Goal: Navigation & Orientation: Find specific page/section

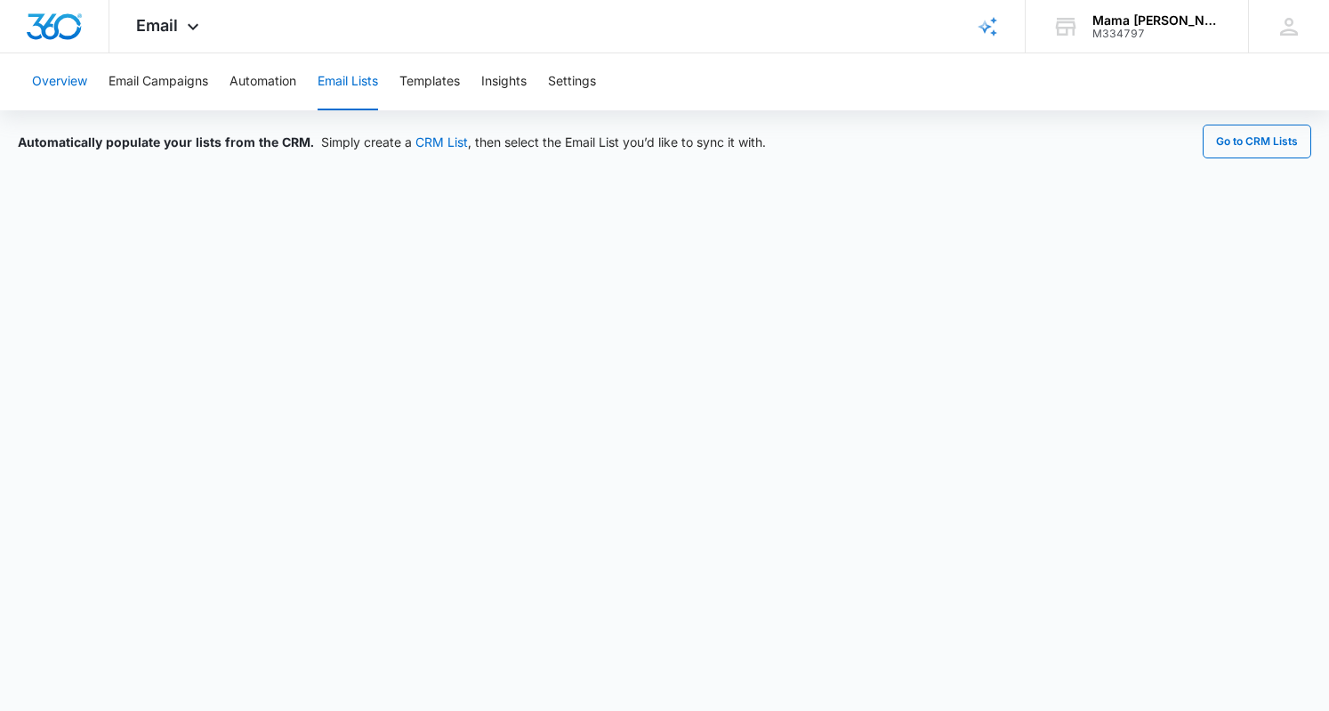
click at [52, 85] on button "Overview" at bounding box center [59, 81] width 55 height 57
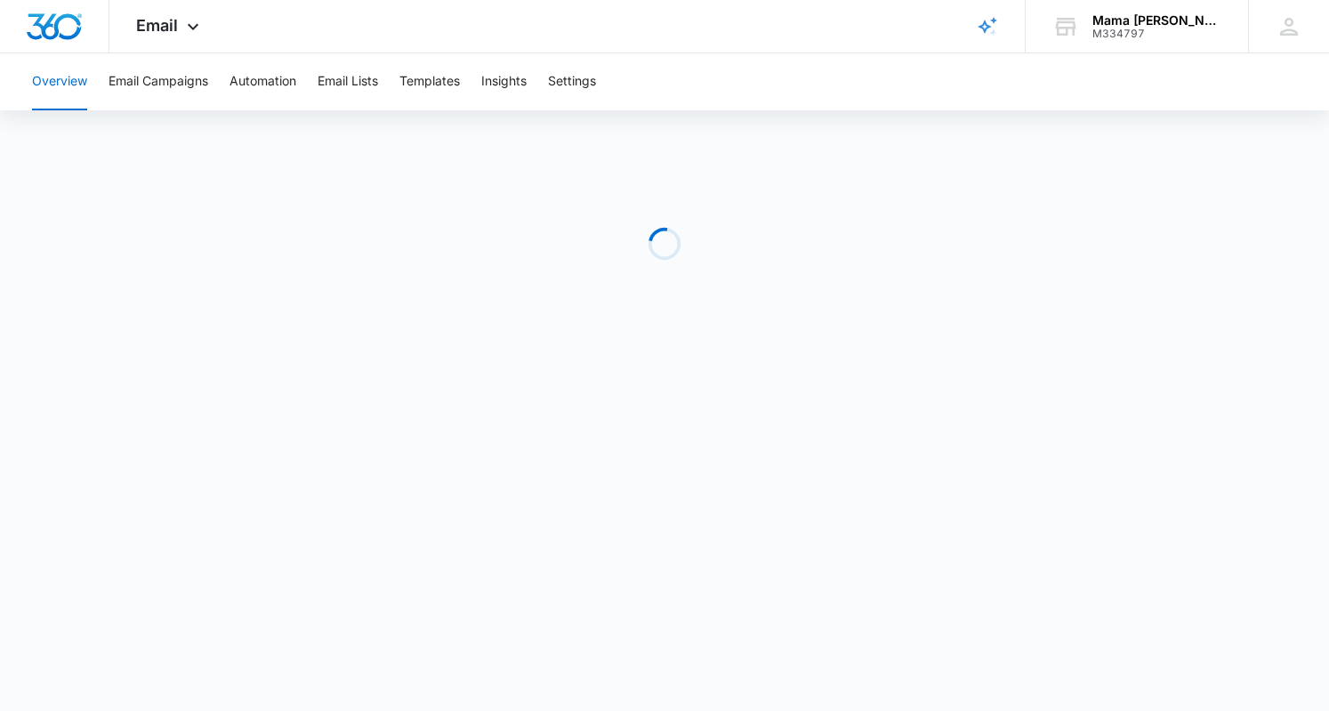
click at [166, 28] on span "Email" at bounding box center [157, 25] width 42 height 19
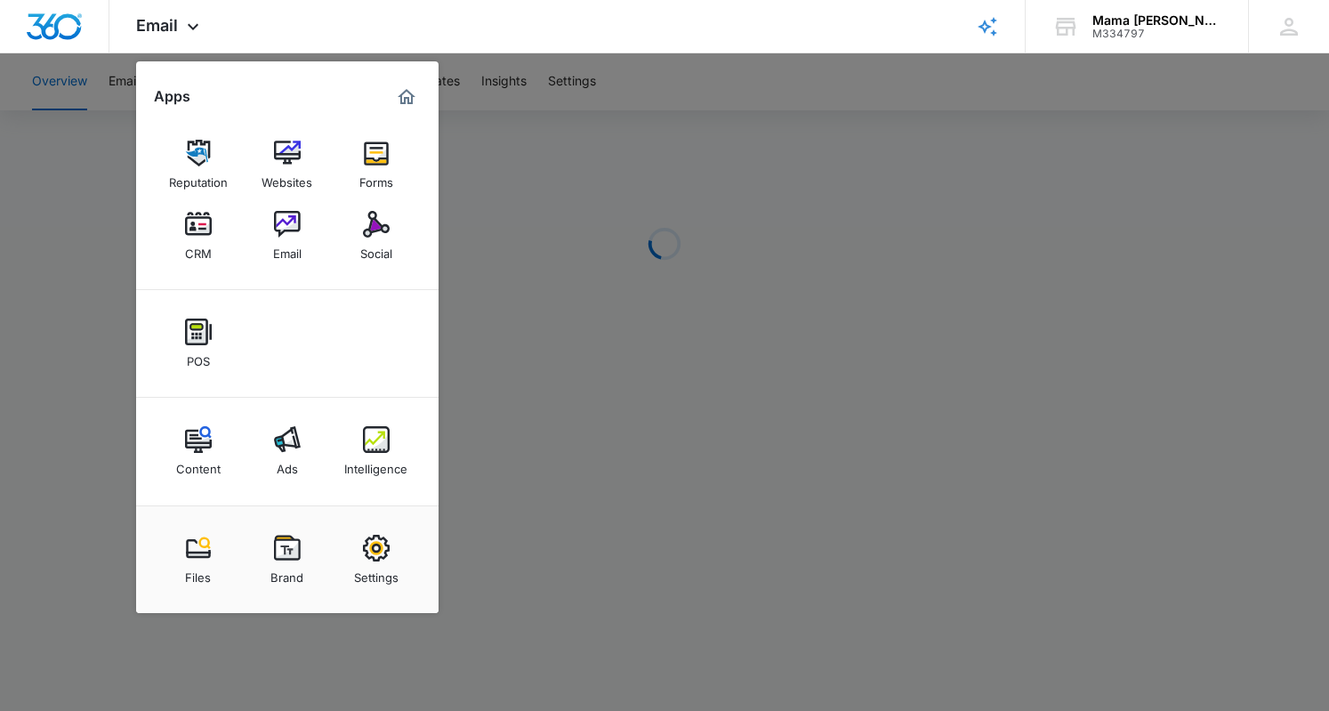
click at [185, 240] on div "CRM" at bounding box center [198, 249] width 27 height 23
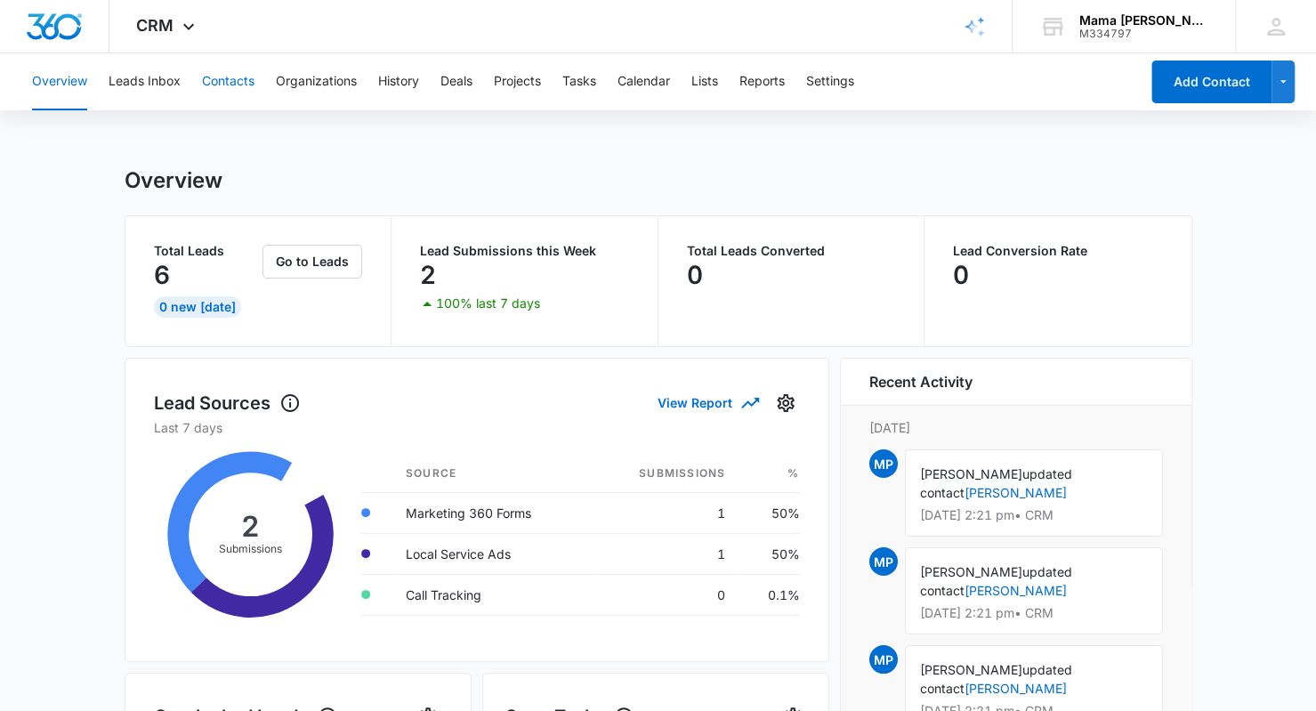
click at [227, 77] on button "Contacts" at bounding box center [228, 81] width 52 height 57
